Goal: Task Accomplishment & Management: Manage account settings

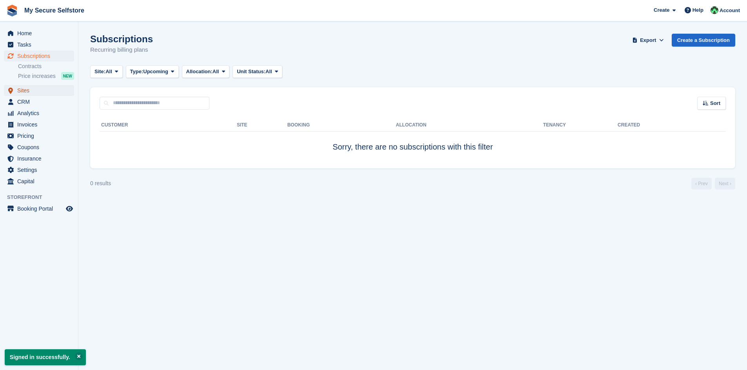
click at [23, 93] on span "Sites" at bounding box center [40, 90] width 47 height 11
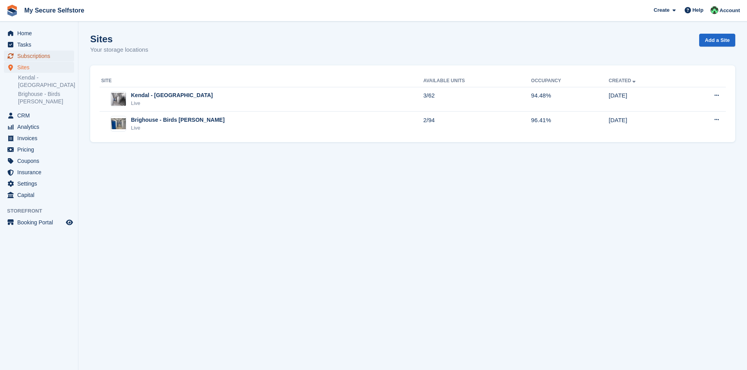
click at [29, 56] on span "Subscriptions" at bounding box center [40, 56] width 47 height 11
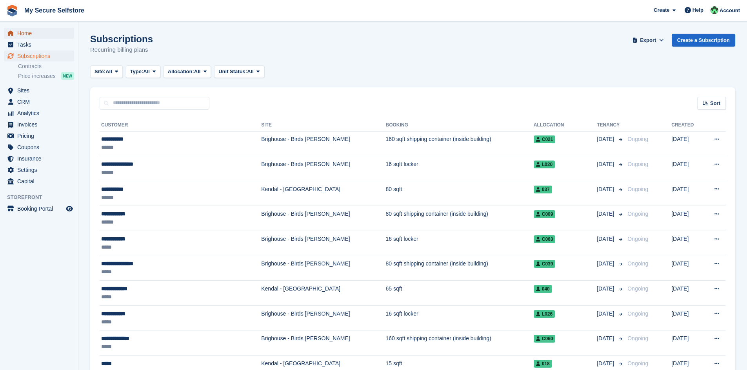
click at [26, 34] on span "Home" at bounding box center [40, 33] width 47 height 11
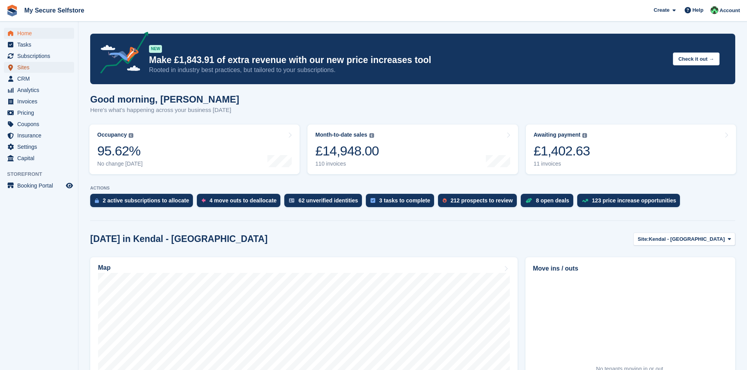
click at [27, 64] on span "Sites" at bounding box center [40, 67] width 47 height 11
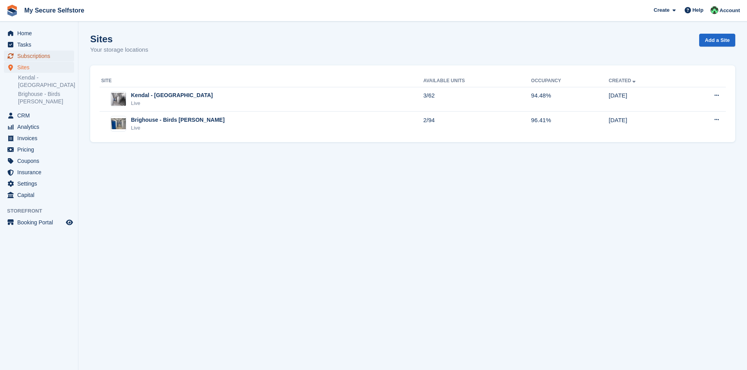
click at [29, 56] on span "Subscriptions" at bounding box center [40, 56] width 47 height 11
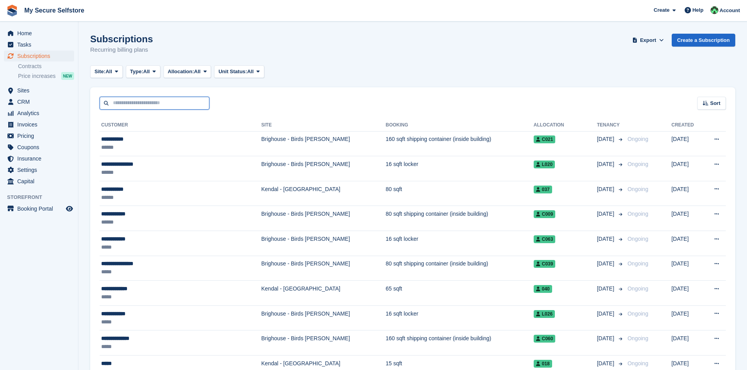
click at [138, 102] on input "text" at bounding box center [155, 103] width 110 height 13
type input "********"
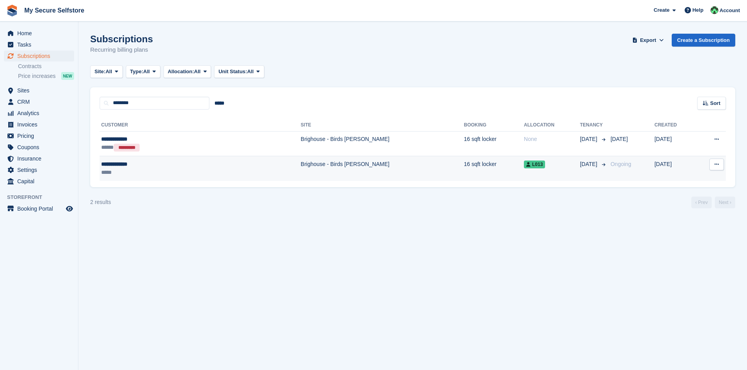
click at [301, 169] on td "Brighouse - Birds [PERSON_NAME]" at bounding box center [382, 168] width 163 height 25
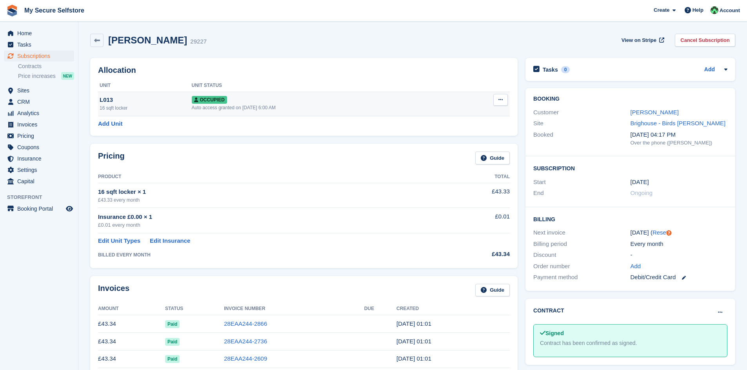
click at [497, 101] on button at bounding box center [500, 100] width 15 height 12
click at [94, 44] on link at bounding box center [96, 40] width 13 height 13
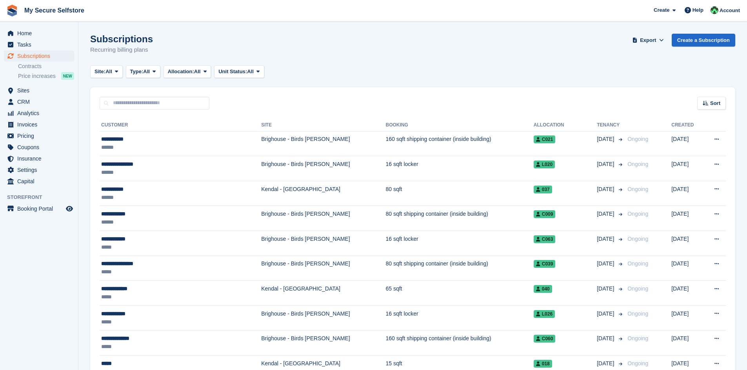
click at [136, 96] on div "Sort Sort by Customer name Date created Move in date Move out date Created (old…" at bounding box center [412, 98] width 645 height 22
click at [132, 105] on input "text" at bounding box center [155, 103] width 110 height 13
type input "********"
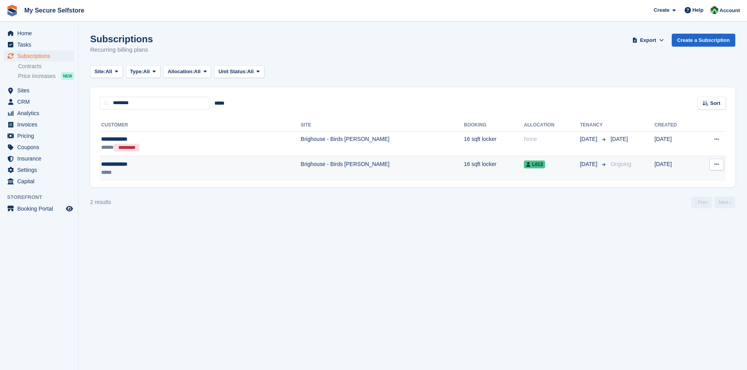
click at [133, 170] on div "*****" at bounding box center [155, 173] width 108 height 8
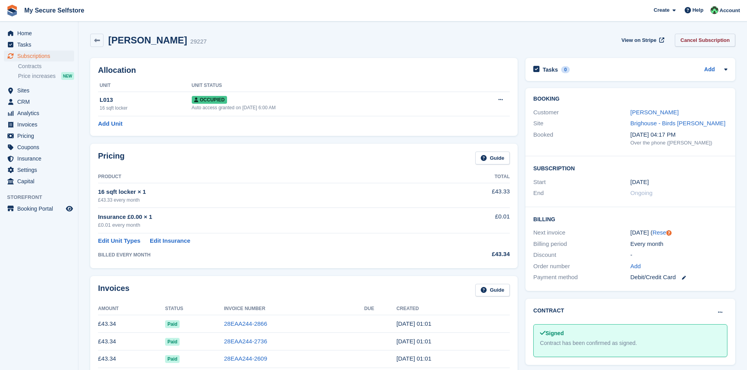
click at [709, 39] on link "Cancel Subscription" at bounding box center [705, 40] width 60 height 13
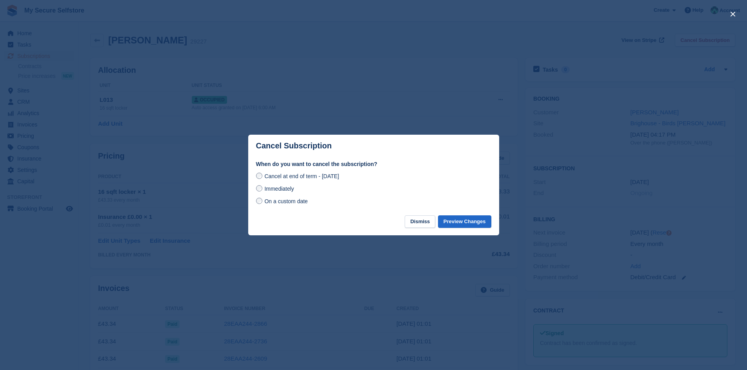
click at [271, 189] on span "Immediately" at bounding box center [278, 189] width 29 height 6
click at [457, 223] on button "Preview Changes" at bounding box center [464, 222] width 53 height 13
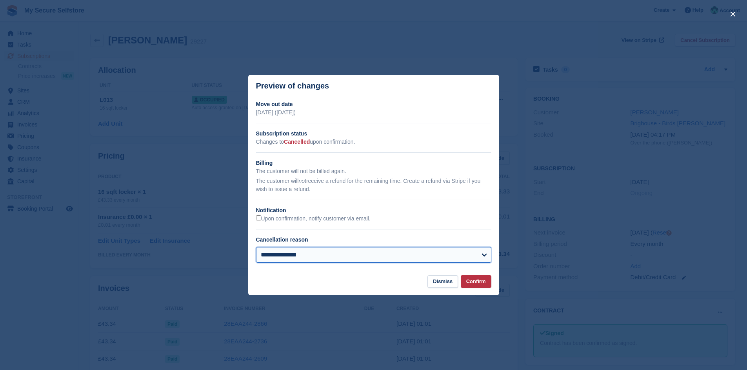
click at [377, 256] on select "**********" at bounding box center [373, 255] width 235 height 16
click at [256, 248] on select "**********" at bounding box center [373, 255] width 235 height 16
click at [478, 253] on select "**********" at bounding box center [373, 255] width 235 height 16
select select "**********"
click at [256, 248] on select "**********" at bounding box center [373, 255] width 235 height 16
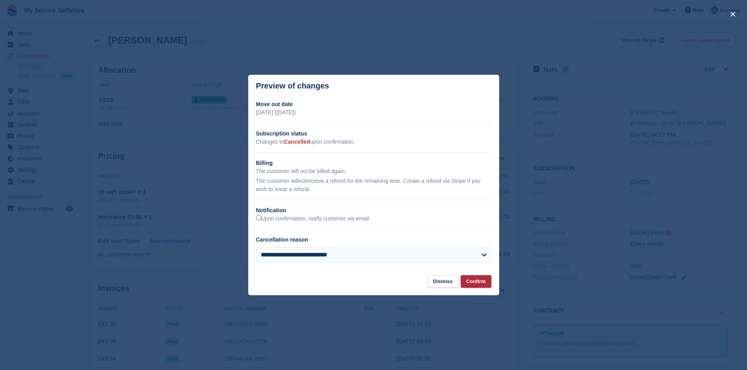
click at [480, 285] on button "Confirm" at bounding box center [476, 282] width 31 height 13
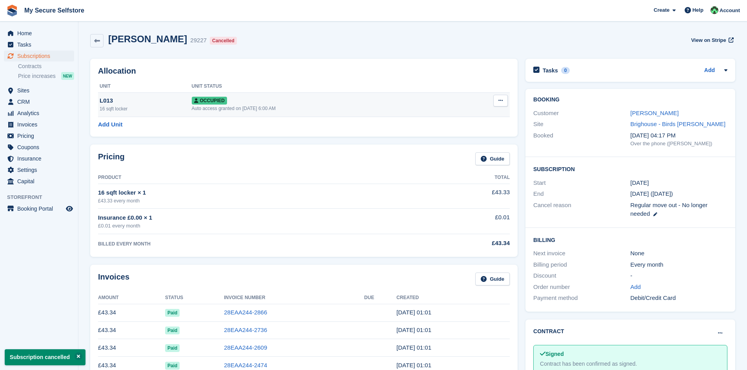
click at [499, 100] on icon at bounding box center [500, 100] width 4 height 5
click at [458, 143] on p "Deallocate" at bounding box center [470, 143] width 68 height 10
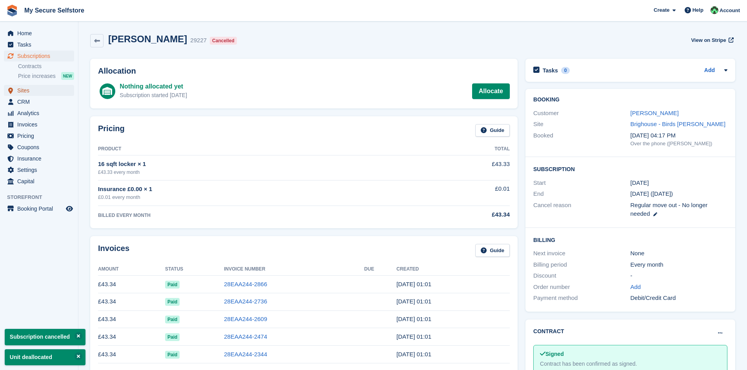
click at [31, 91] on span "Sites" at bounding box center [40, 90] width 47 height 11
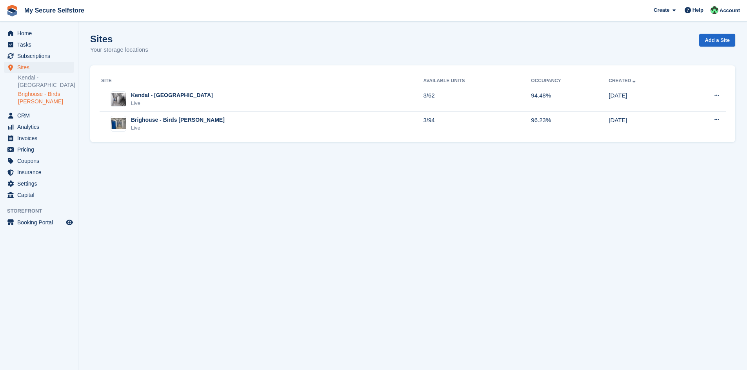
click at [33, 98] on link "Brighouse - Birds [PERSON_NAME]" at bounding box center [46, 98] width 56 height 15
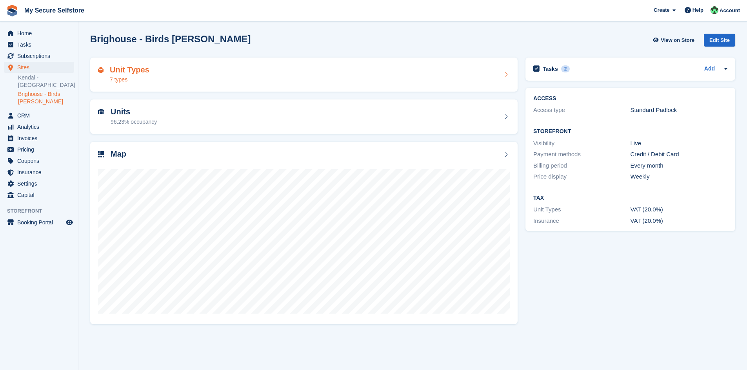
click at [138, 72] on h2 "Unit Types" at bounding box center [130, 69] width 40 height 9
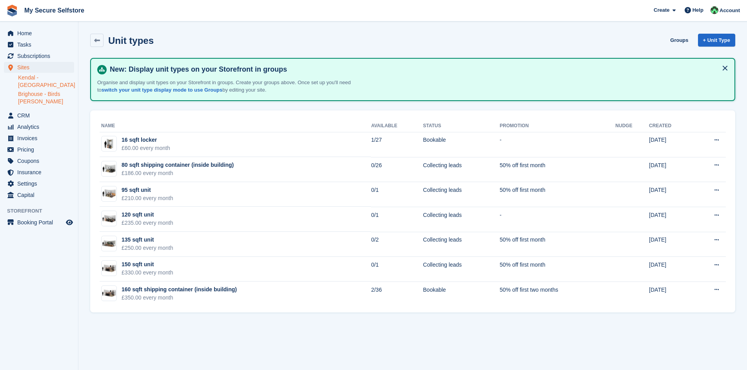
click at [28, 81] on link "Kendal - [GEOGRAPHIC_DATA]" at bounding box center [46, 81] width 56 height 15
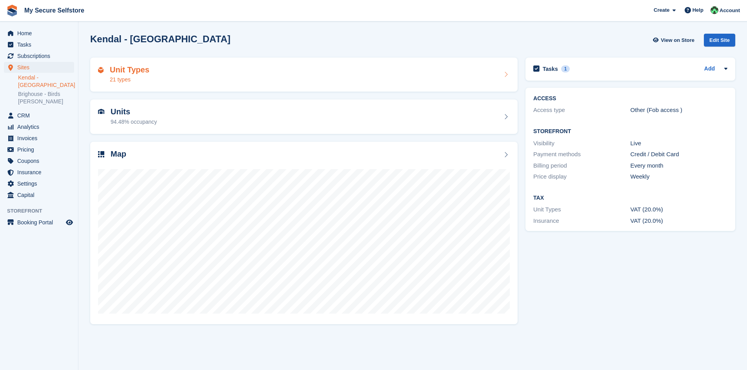
click at [142, 75] on div "Unit Types 21 types" at bounding box center [130, 74] width 40 height 19
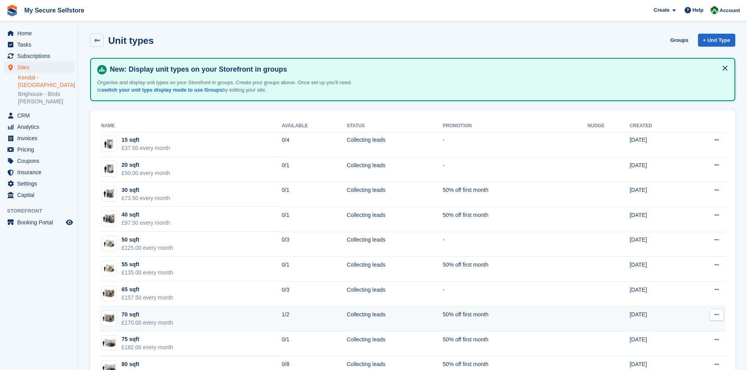
click at [147, 324] on div "£170.00 every month" at bounding box center [148, 323] width 52 height 8
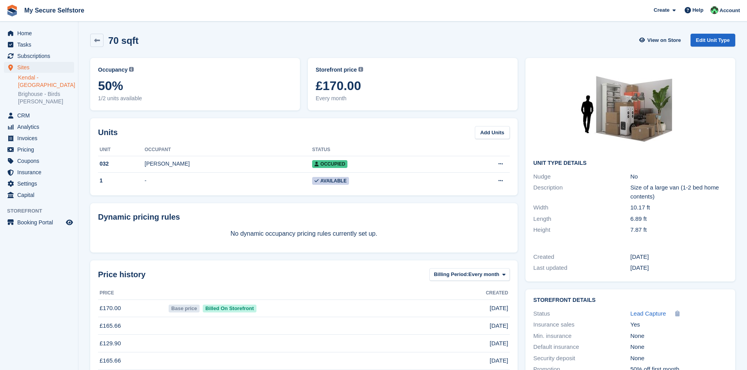
scroll to position [54, 0]
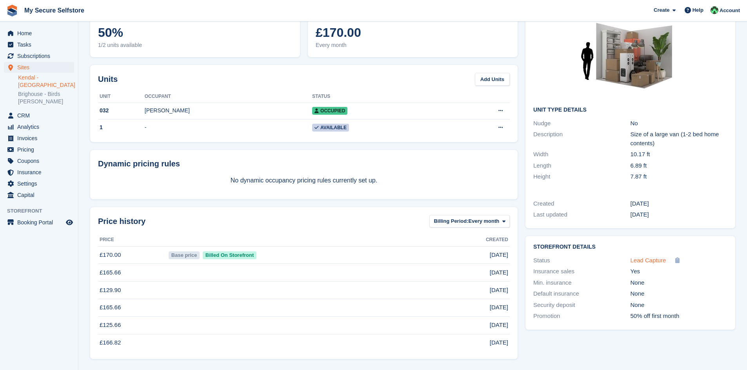
click at [662, 261] on span "Lead Capture" at bounding box center [648, 260] width 36 height 7
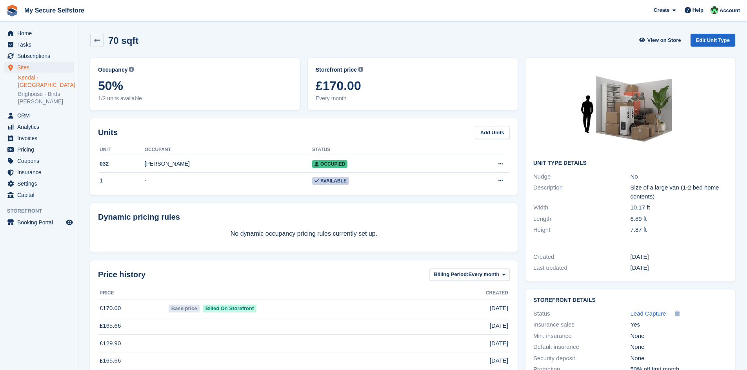
scroll to position [54, 0]
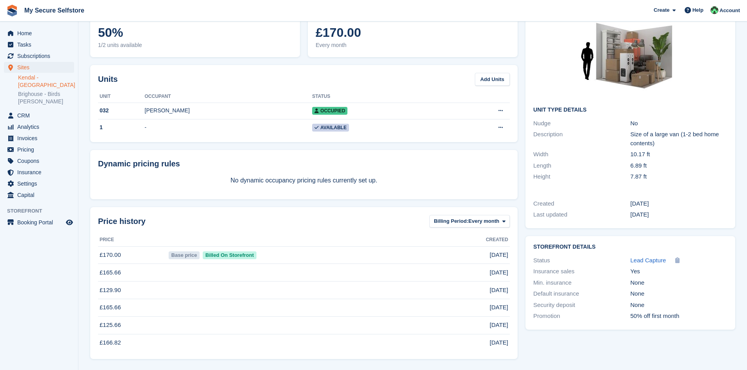
click at [677, 263] on div "Unit Type link Copied!" at bounding box center [677, 260] width 4 height 9
click at [675, 261] on icon at bounding box center [677, 261] width 4 height 6
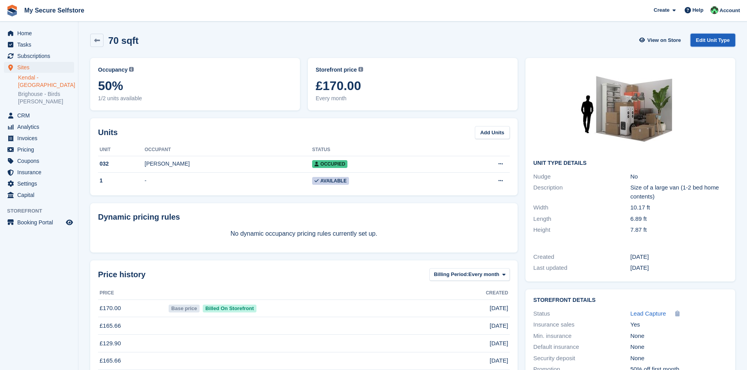
click at [709, 35] on link "Edit Unit Type" at bounding box center [712, 40] width 45 height 13
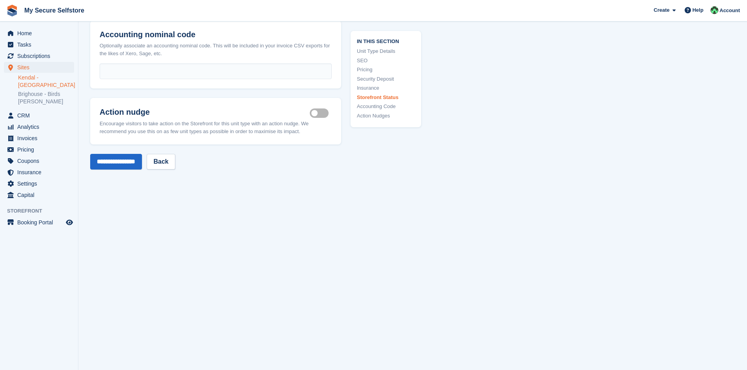
scroll to position [1102, 0]
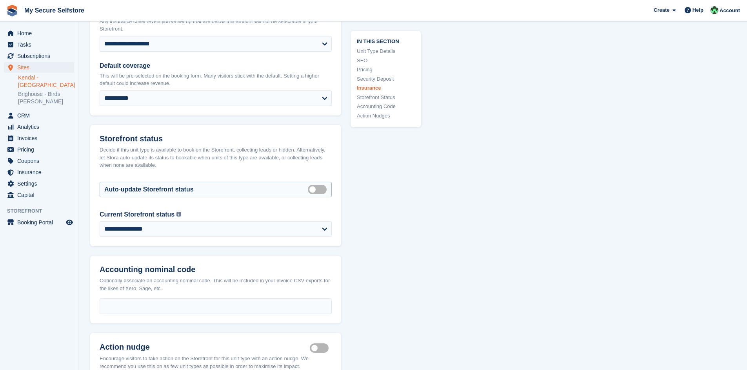
click at [324, 189] on label "Auto manage storefront status" at bounding box center [319, 189] width 22 height 1
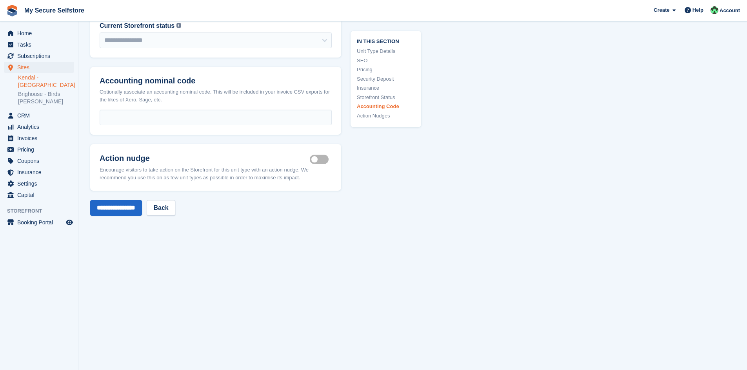
scroll to position [1359, 0]
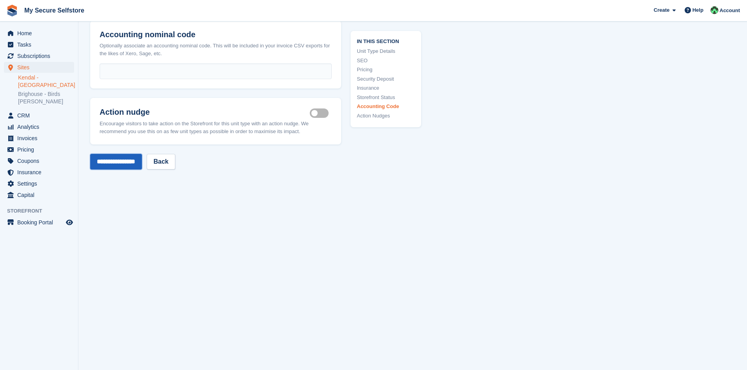
click at [123, 156] on input "**********" at bounding box center [116, 162] width 52 height 16
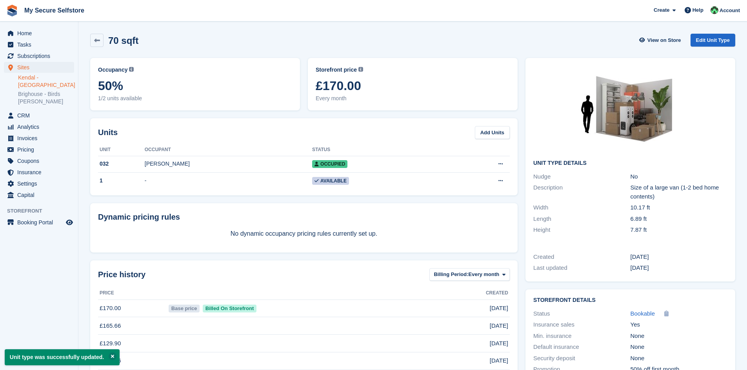
click at [38, 80] on link "Kendal - [GEOGRAPHIC_DATA]" at bounding box center [46, 81] width 56 height 15
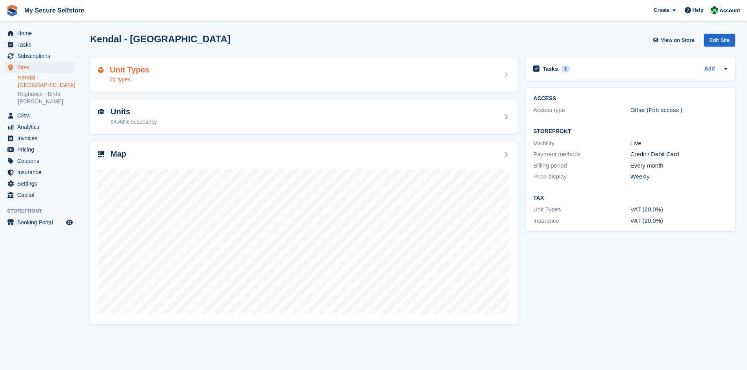
click at [160, 78] on div "Unit Types 21 types" at bounding box center [304, 74] width 412 height 19
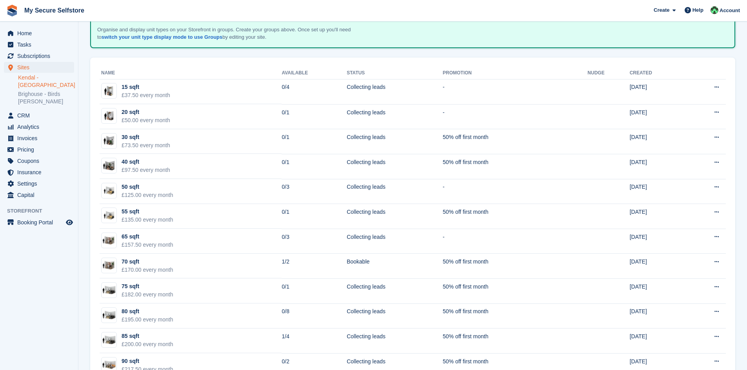
scroll to position [78, 0]
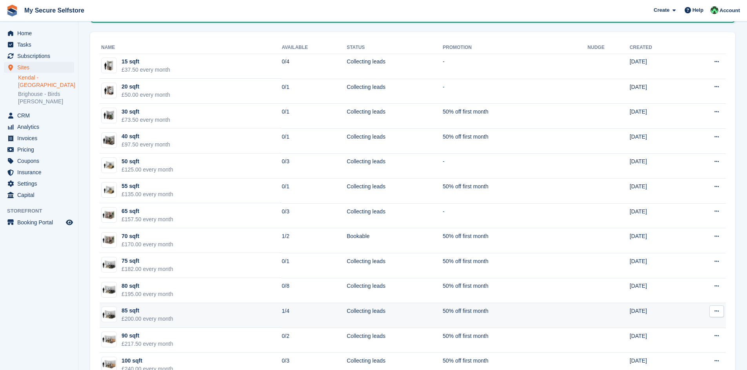
click at [158, 312] on div "85 sqft" at bounding box center [148, 311] width 52 height 8
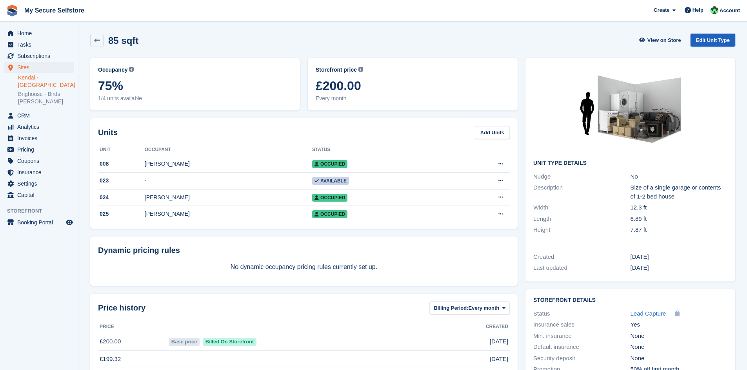
click at [717, 44] on link "Edit Unit Type" at bounding box center [712, 40] width 45 height 13
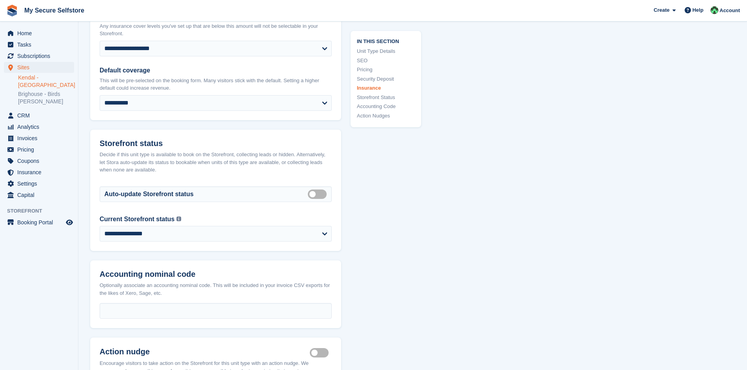
scroll to position [1098, 0]
click at [321, 193] on label "Auto manage storefront status" at bounding box center [319, 193] width 22 height 1
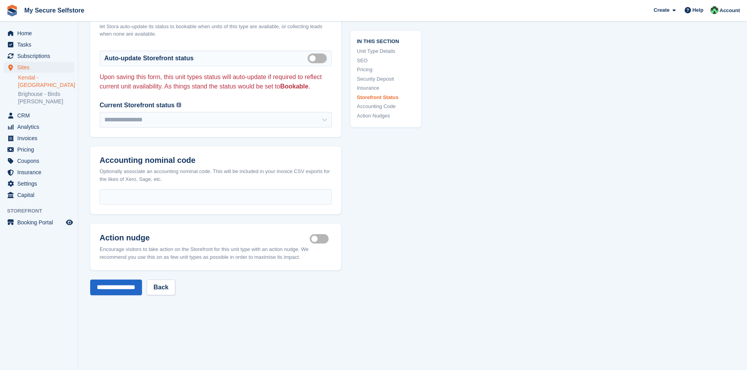
scroll to position [1294, 0]
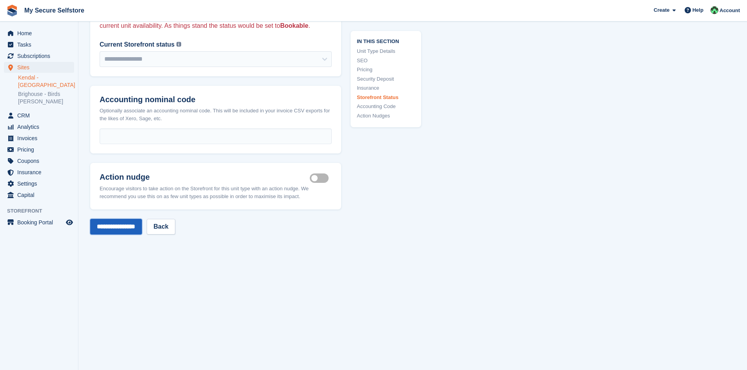
click at [137, 219] on input "**********" at bounding box center [116, 227] width 52 height 16
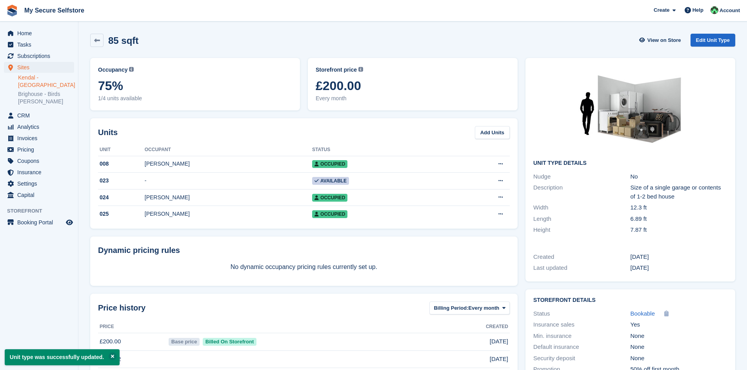
click at [44, 78] on link "Kendal - [GEOGRAPHIC_DATA]" at bounding box center [46, 81] width 56 height 15
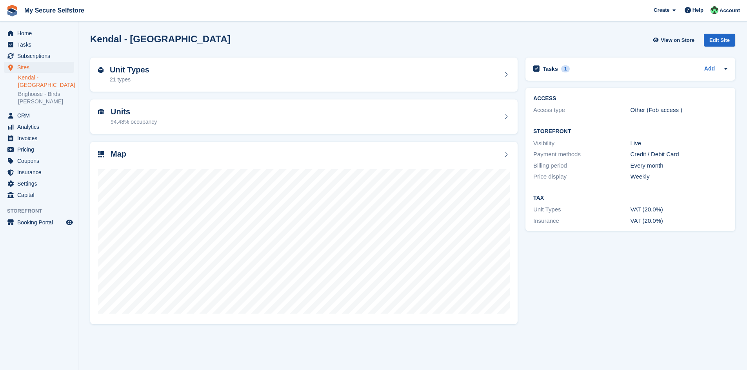
click at [44, 78] on link "Kendal - [GEOGRAPHIC_DATA]" at bounding box center [46, 81] width 56 height 15
click at [128, 79] on div "21 types" at bounding box center [130, 80] width 40 height 8
